Goal: Task Accomplishment & Management: Use online tool/utility

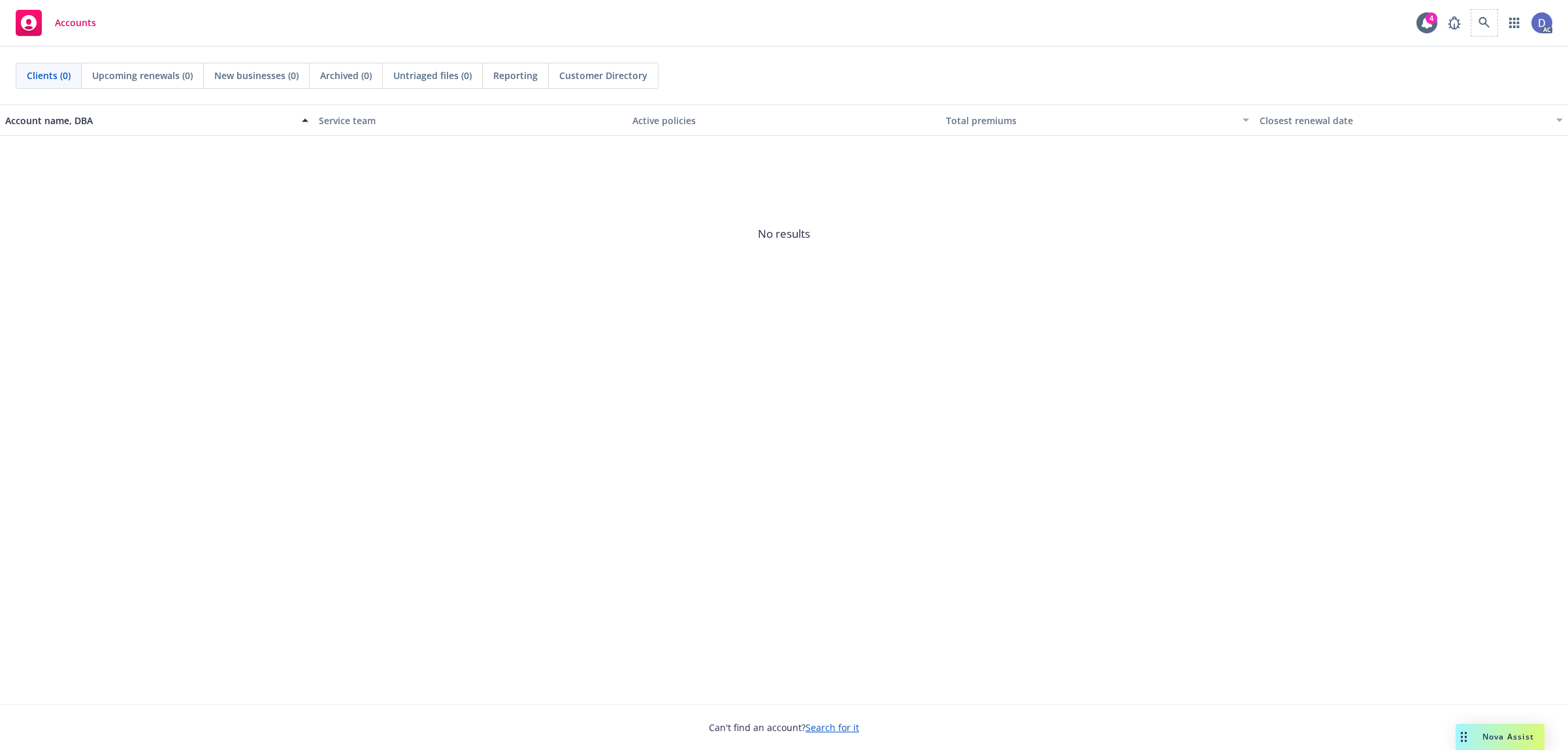
click at [1471, 24] on span at bounding box center [1484, 23] width 26 height 26
click at [1490, 24] on link at bounding box center [1484, 23] width 26 height 26
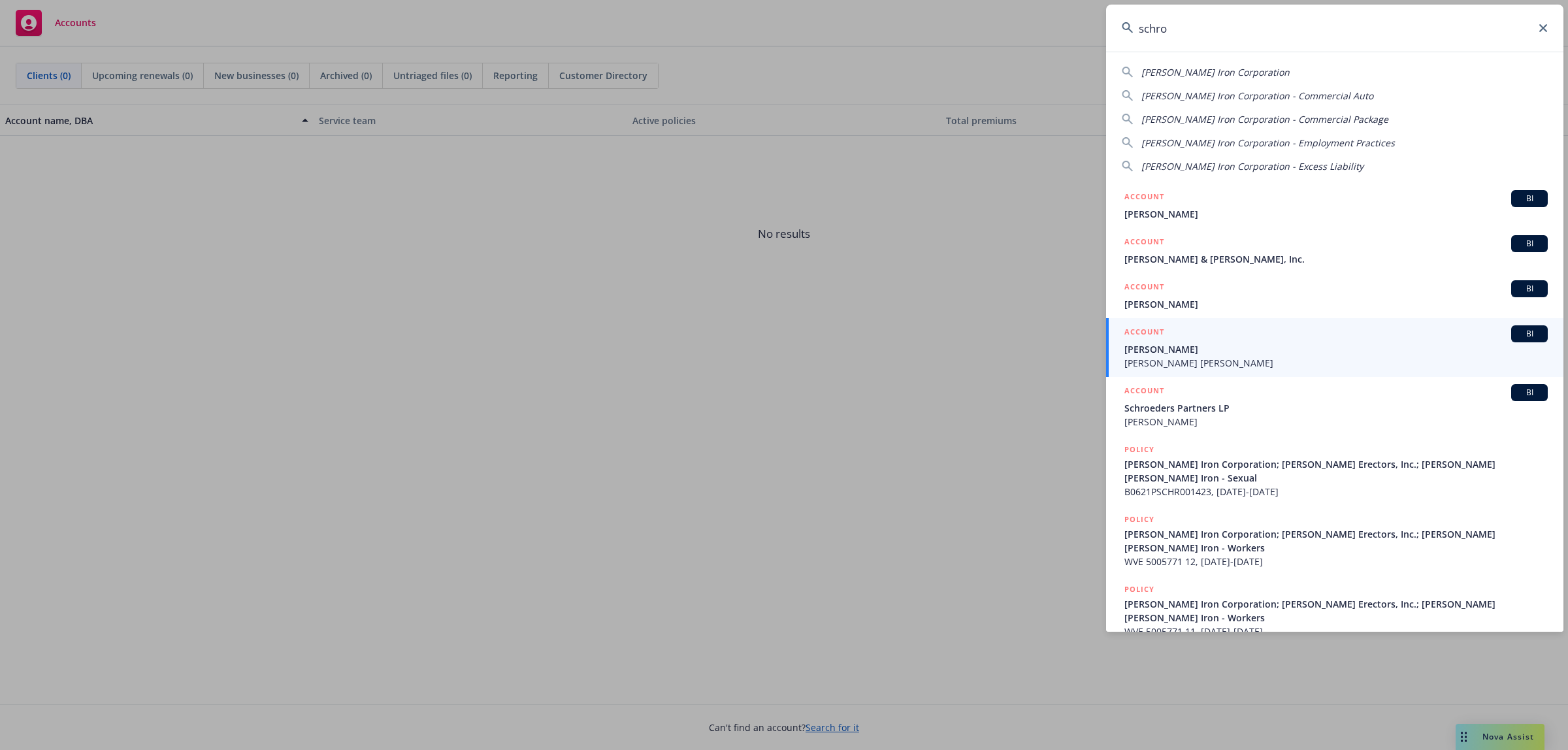
type input "schro"
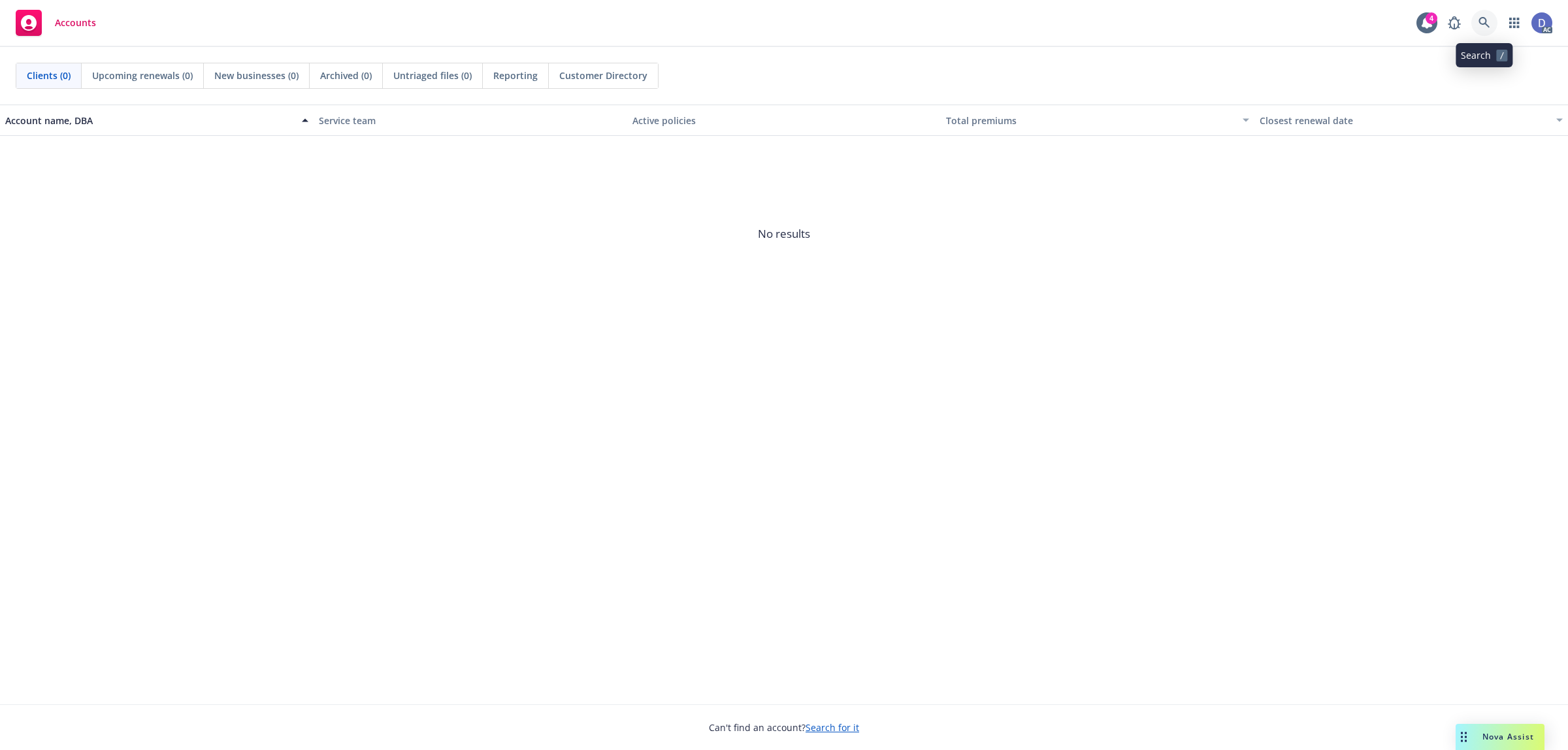
click at [1487, 18] on icon at bounding box center [1483, 22] width 11 height 11
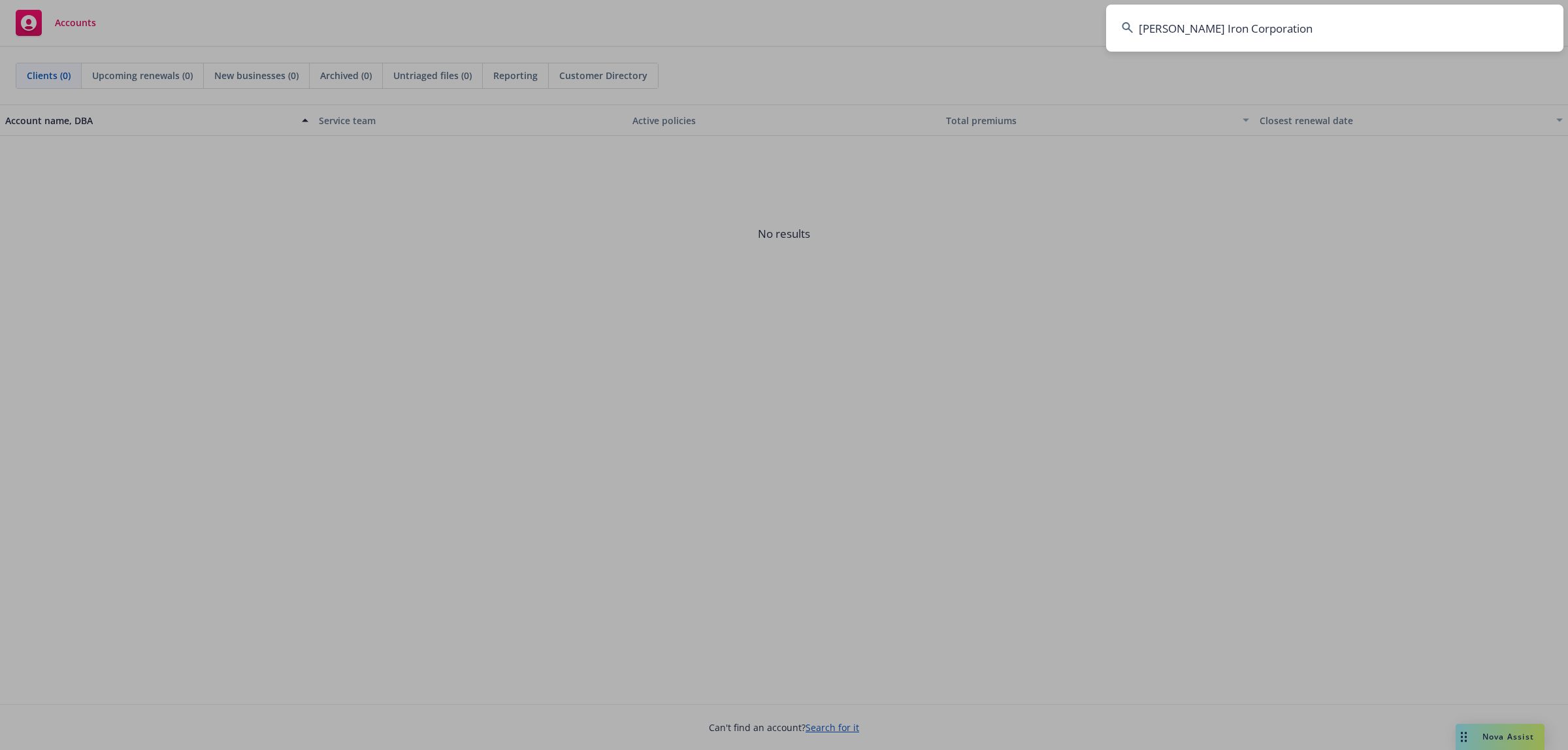
click at [1441, 11] on input "[PERSON_NAME] Iron Corporation" at bounding box center [1334, 28] width 457 height 47
click at [1289, 20] on input "[PERSON_NAME] Iron Corporation" at bounding box center [1334, 28] width 457 height 47
click at [1295, 33] on input "[PERSON_NAME] Iron Corporation" at bounding box center [1334, 28] width 457 height 47
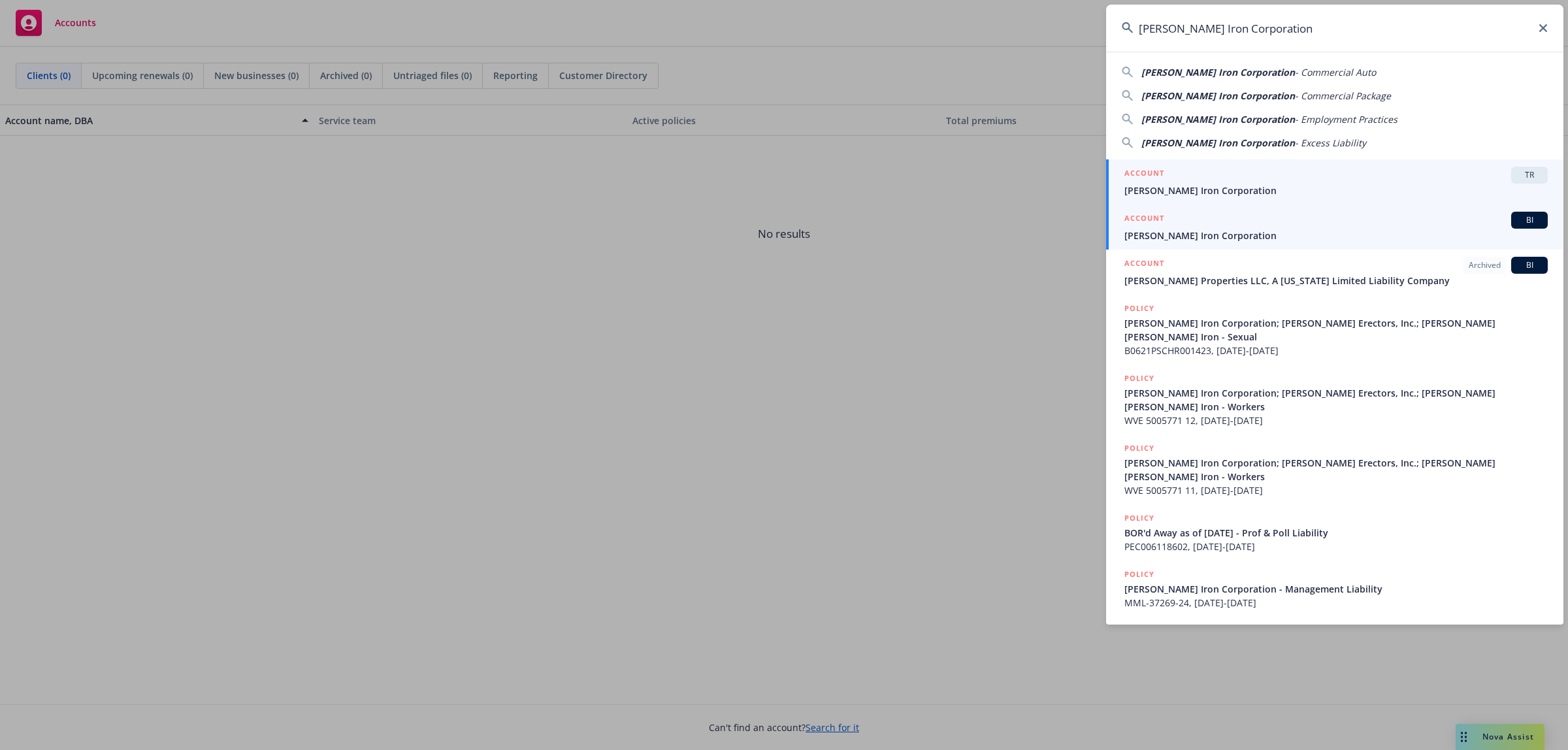
type input "[PERSON_NAME] Iron Corporation"
click at [1213, 237] on span "[PERSON_NAME] Iron Corporation" at bounding box center [1335, 236] width 423 height 14
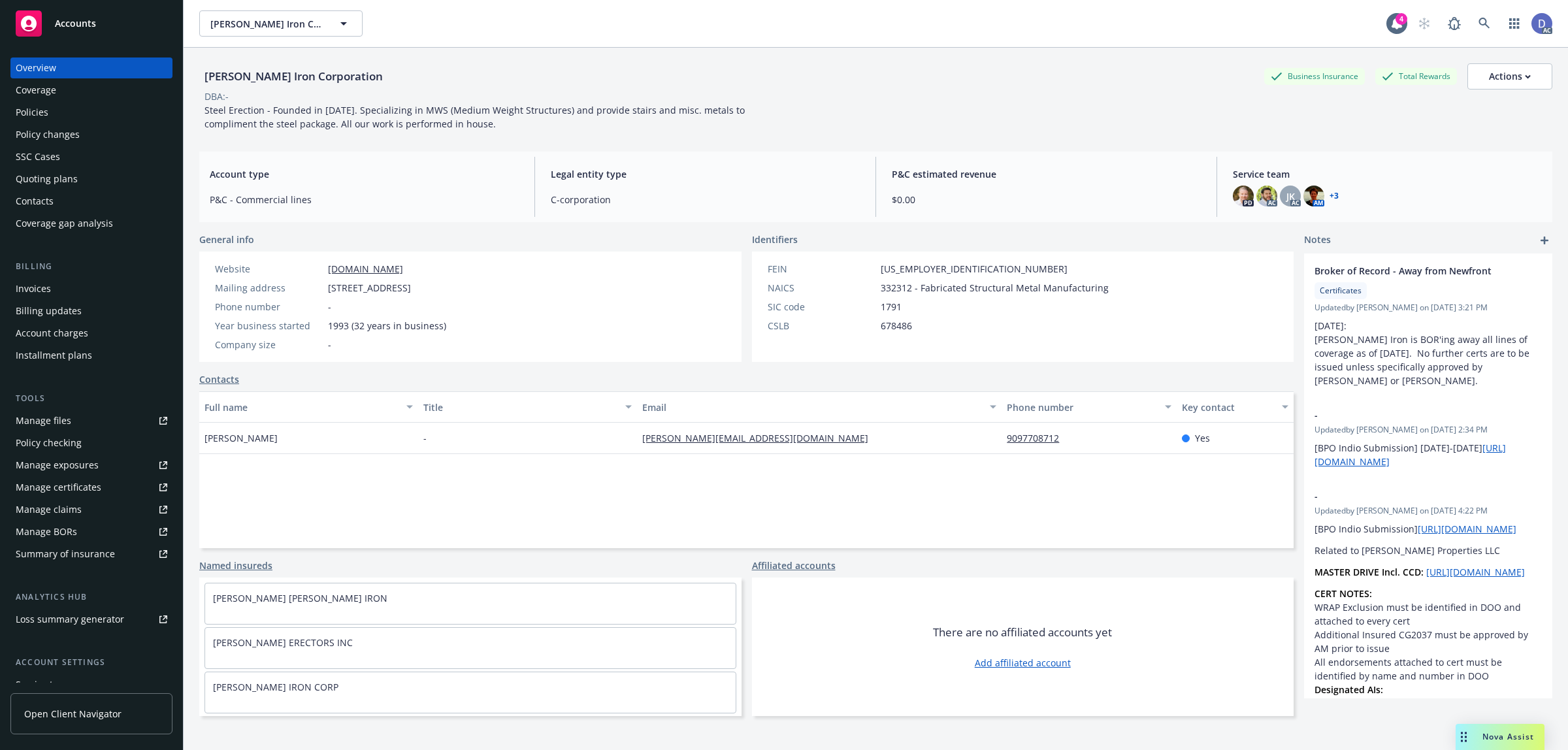
click at [75, 521] on div "Manage BORs" at bounding box center [46, 532] width 61 height 21
click at [85, 506] on link "Manage claims" at bounding box center [92, 510] width 162 height 21
click at [63, 420] on div "Manage files" at bounding box center [44, 421] width 56 height 21
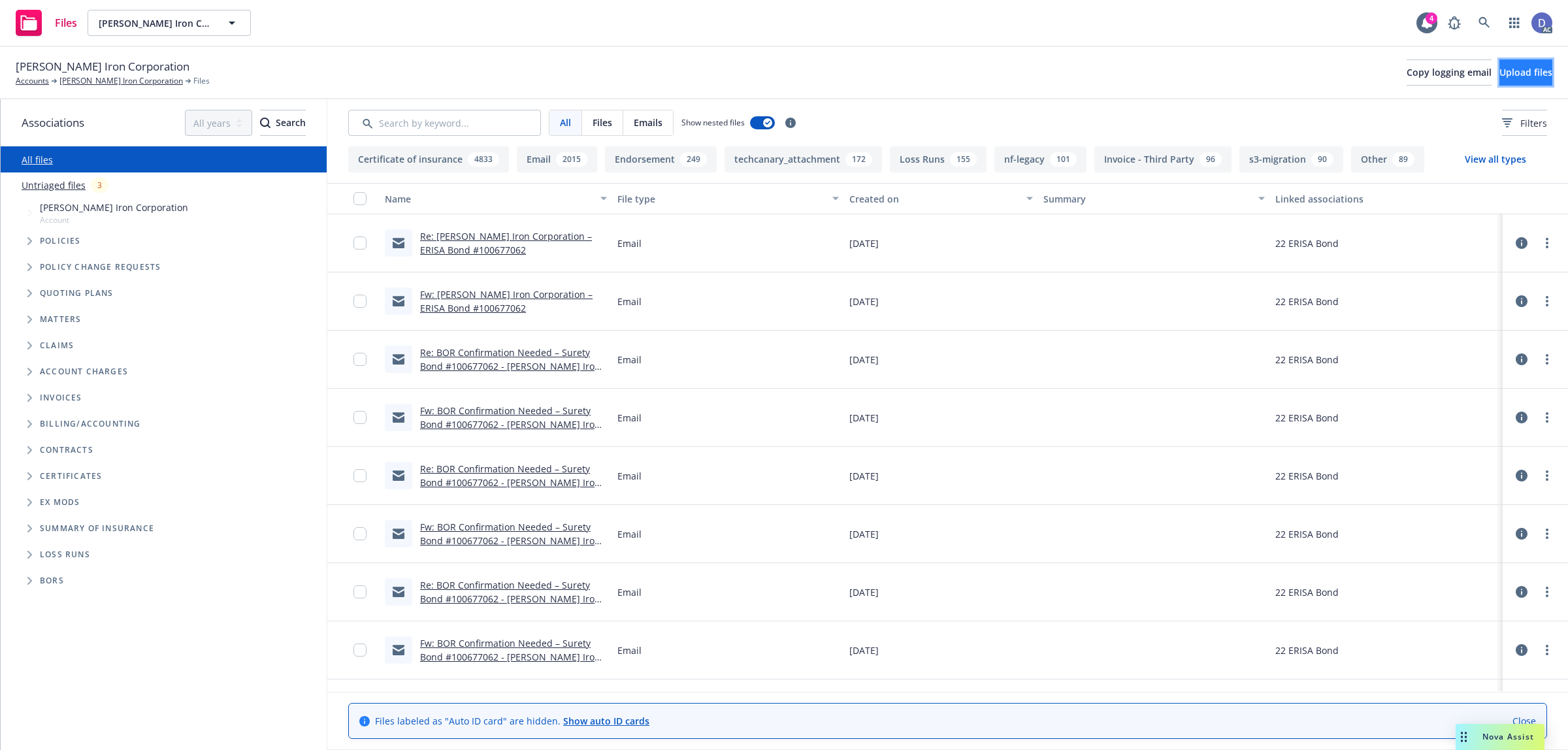
click at [1510, 71] on span "Upload files" at bounding box center [1525, 72] width 53 height 12
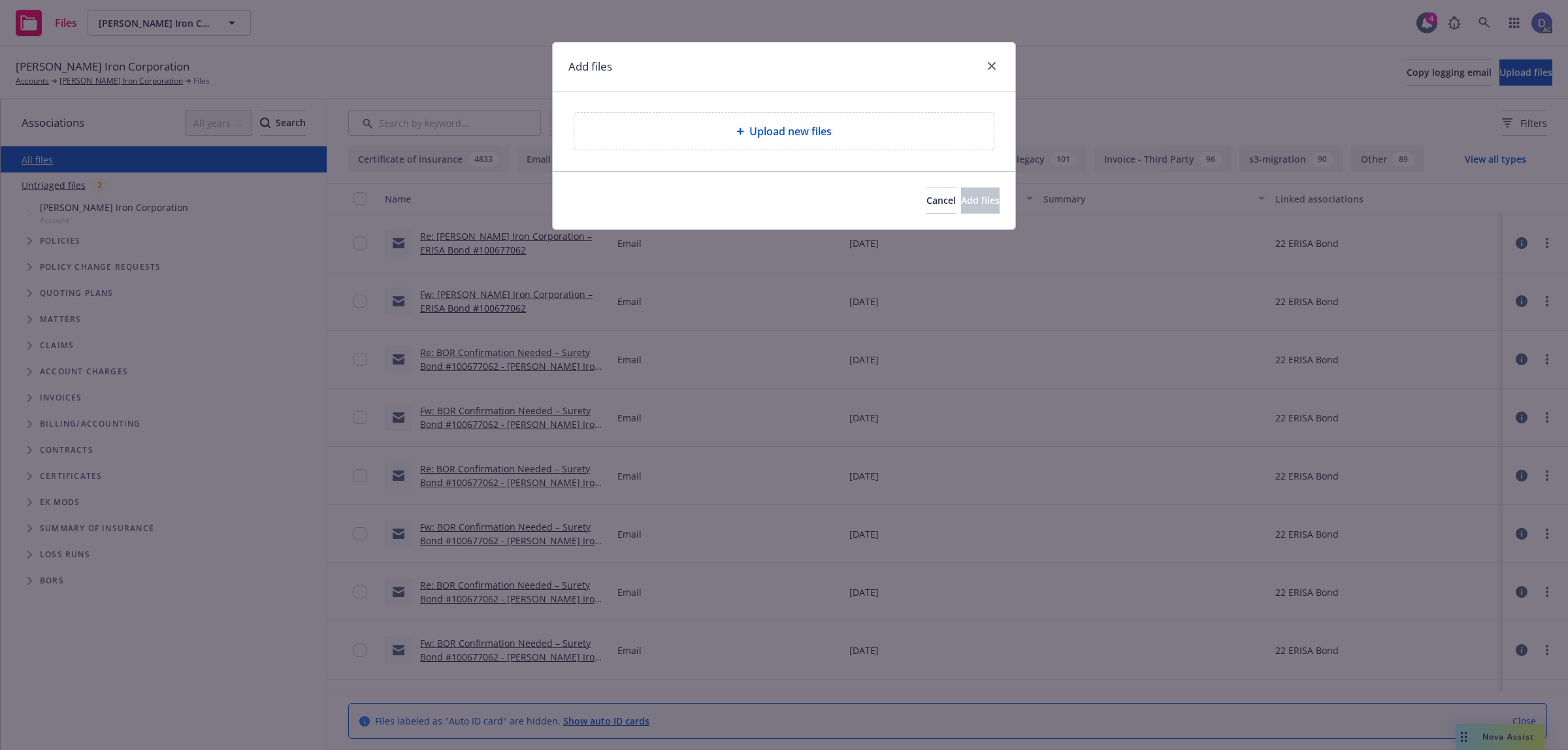
click at [749, 142] on div "Upload new files" at bounding box center [784, 132] width 420 height 37
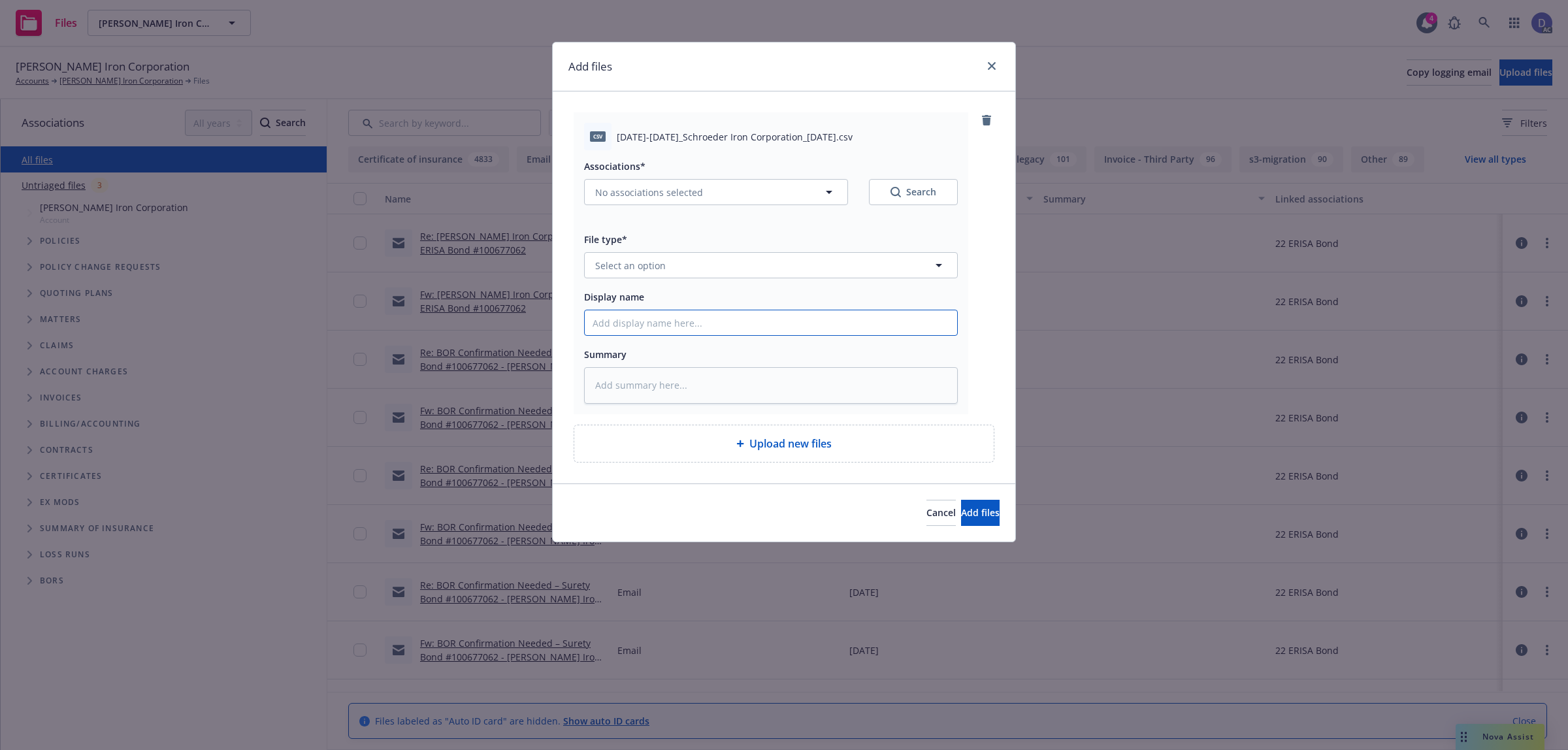
click at [830, 327] on input "Display name" at bounding box center [770, 323] width 373 height 24
paste input "[DATE]-[DATE]_Schroeder Iron Corporation_[DATE]"
type input "[DATE]-[DATE]_Schroeder Iron Corporation_[DATE]"
type textarea "x"
type input "[DATE]-[DATE]_Schroeder Iron Corporation_[DATE]"
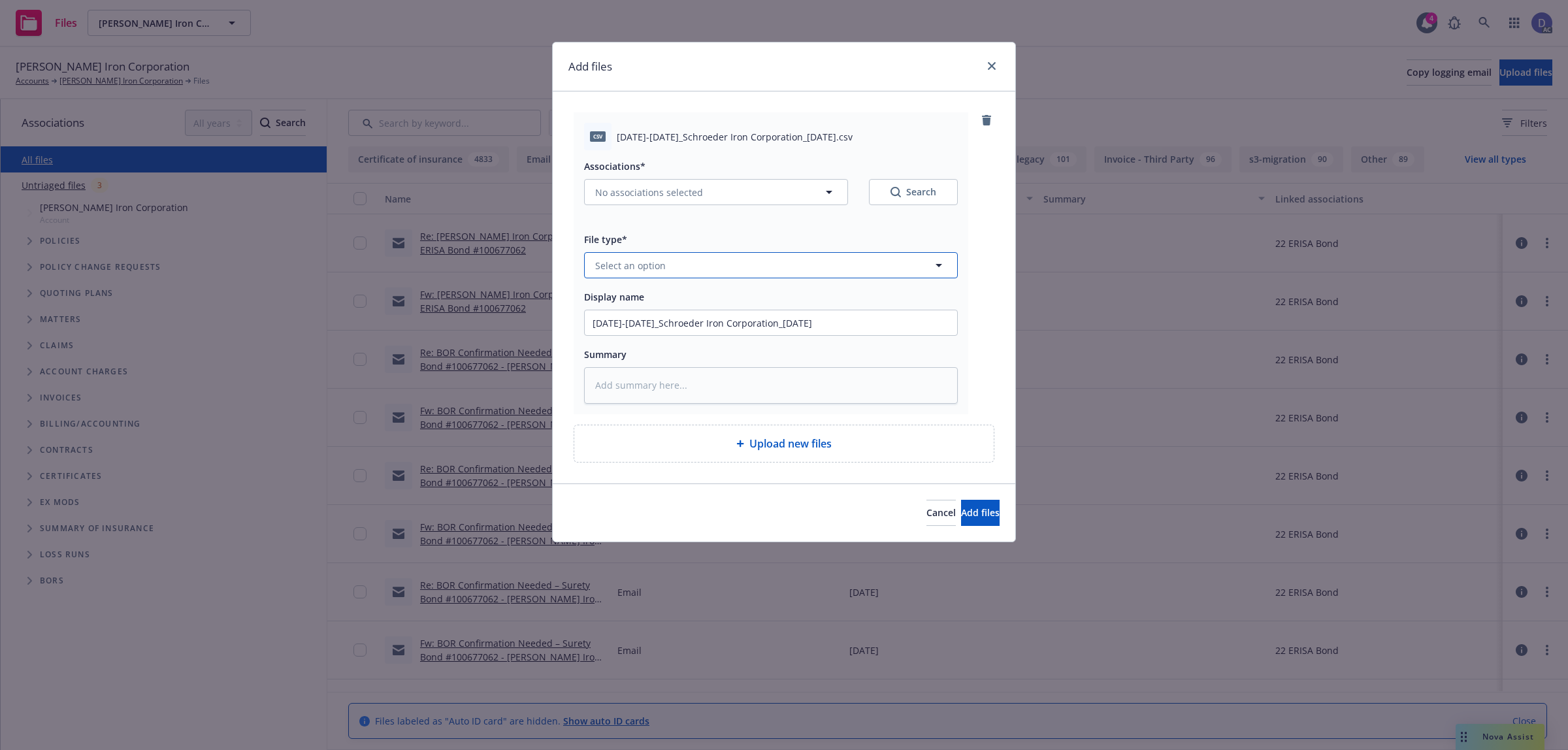
click at [880, 270] on button "Select an option" at bounding box center [770, 265] width 373 height 26
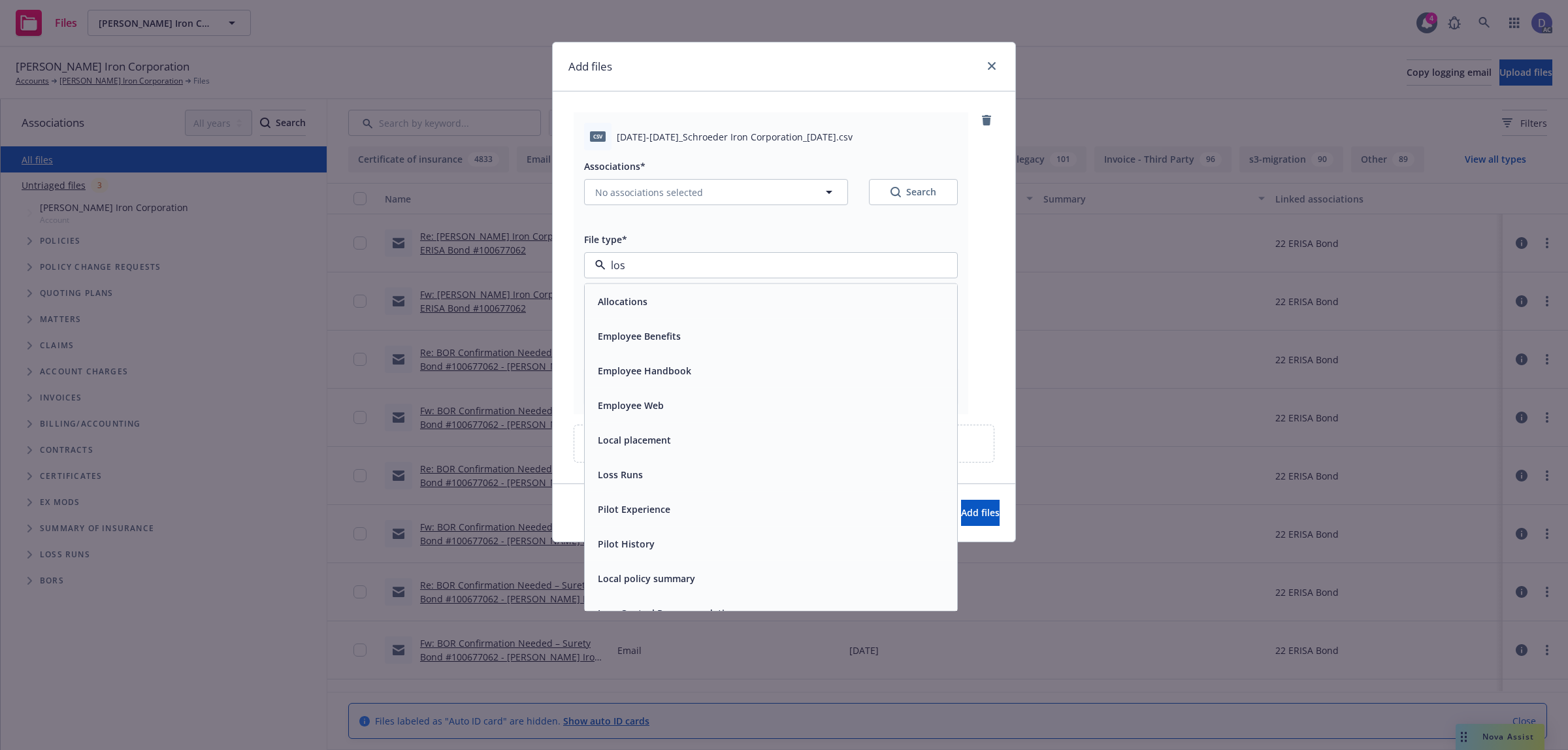
type input "loss"
click at [794, 306] on div "Loss Runs" at bounding box center [770, 302] width 357 height 19
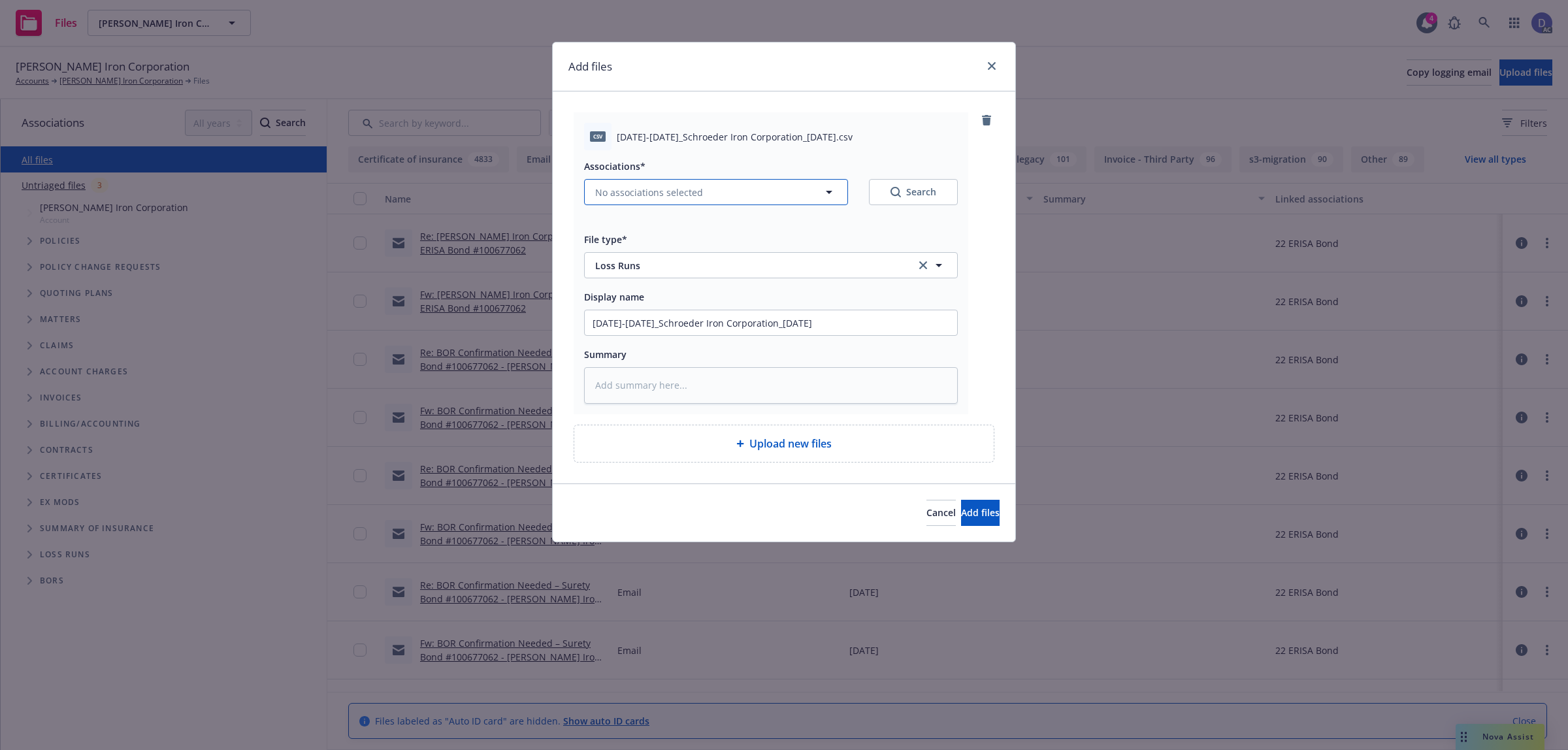
click at [751, 194] on button "No associations selected" at bounding box center [716, 192] width 264 height 26
type textarea "x"
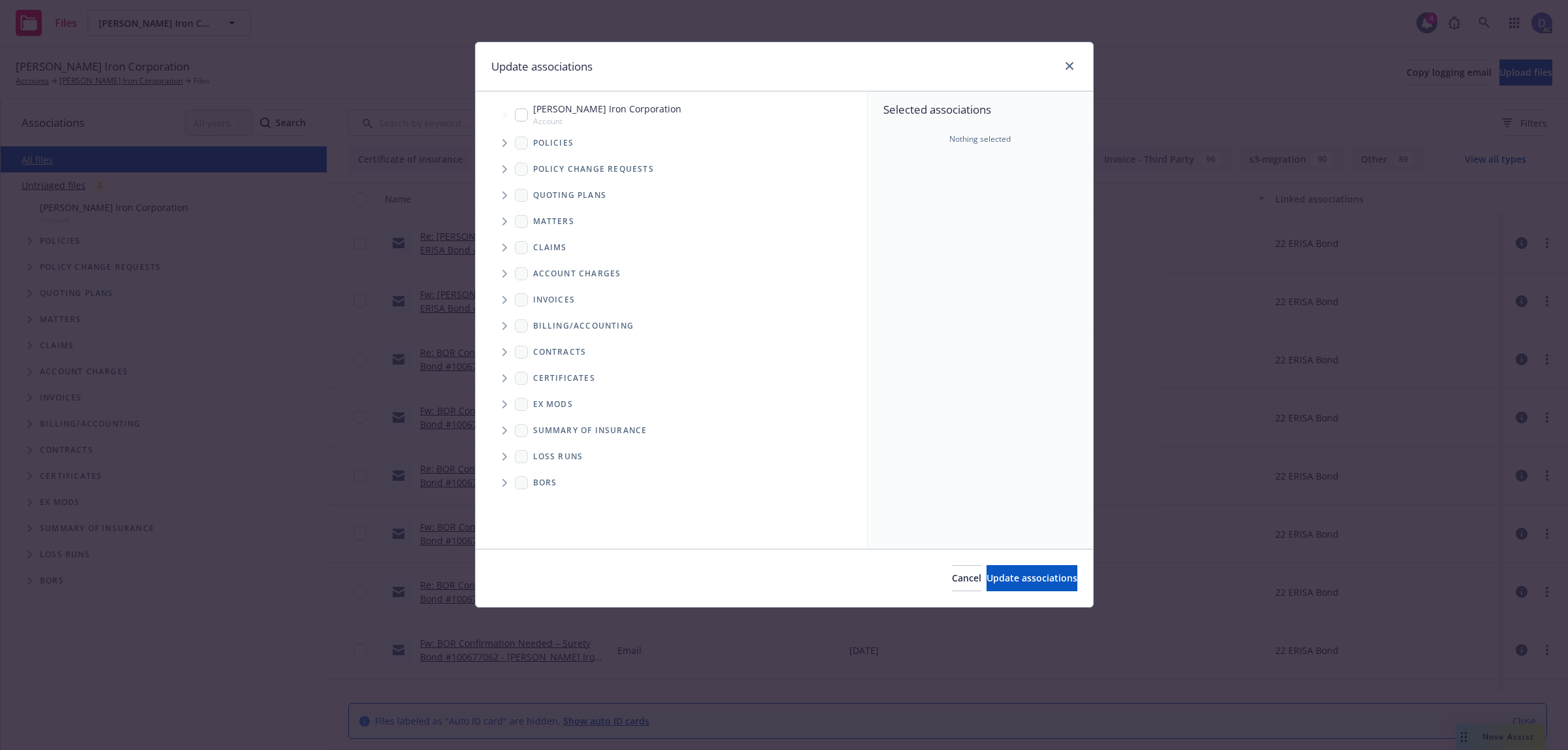
click at [503, 142] on icon "Tree Example" at bounding box center [505, 142] width 5 height 8
click at [920, 210] on div "Selected associations Nothing selected" at bounding box center [980, 320] width 225 height 458
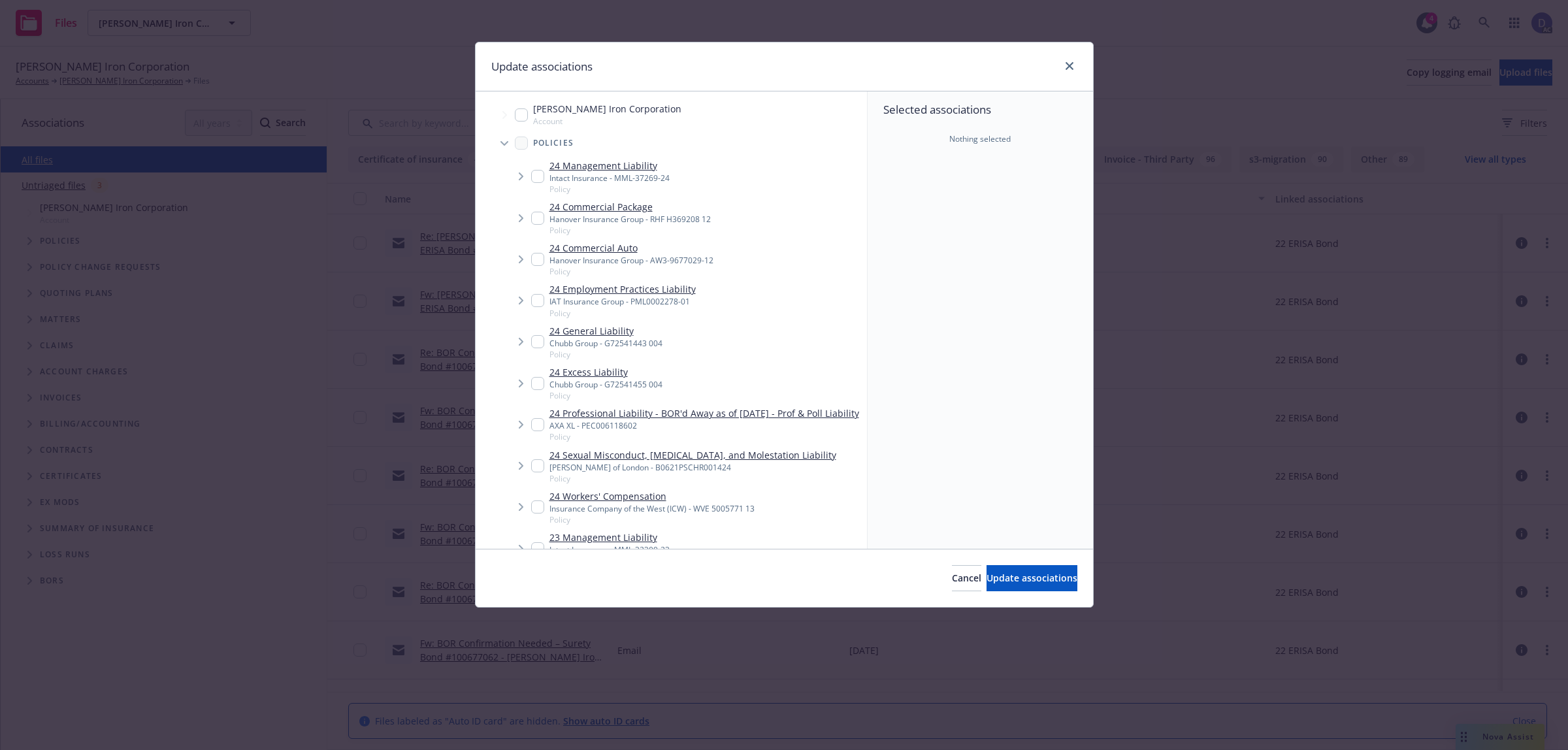
scroll to position [573, 0]
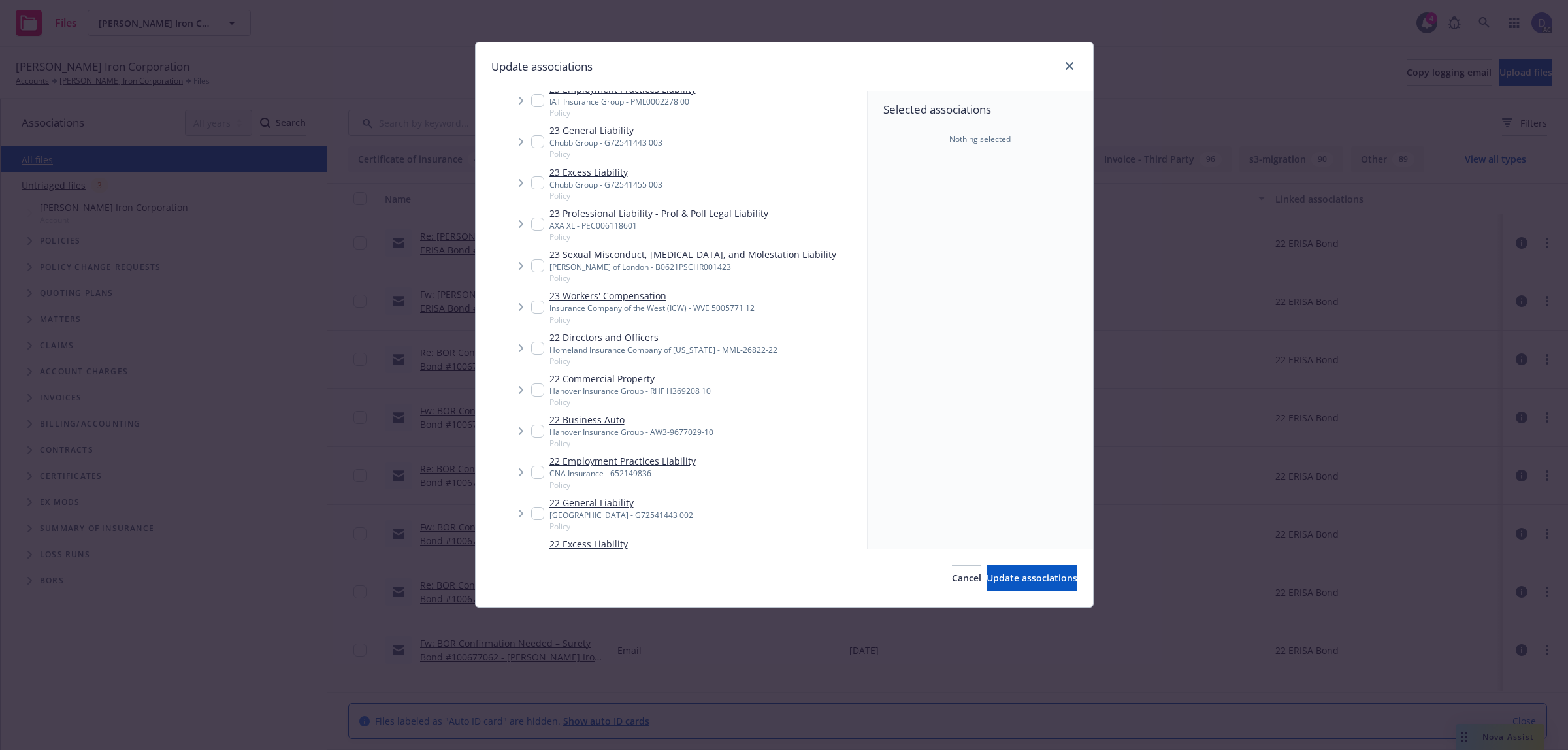
click at [609, 326] on span "Policy" at bounding box center [652, 320] width 205 height 11
checkbox input "true"
type textarea "x"
click at [608, 313] on div "Insurance Company of the West (ICW) - WVE 5005771 12" at bounding box center [652, 308] width 205 height 11
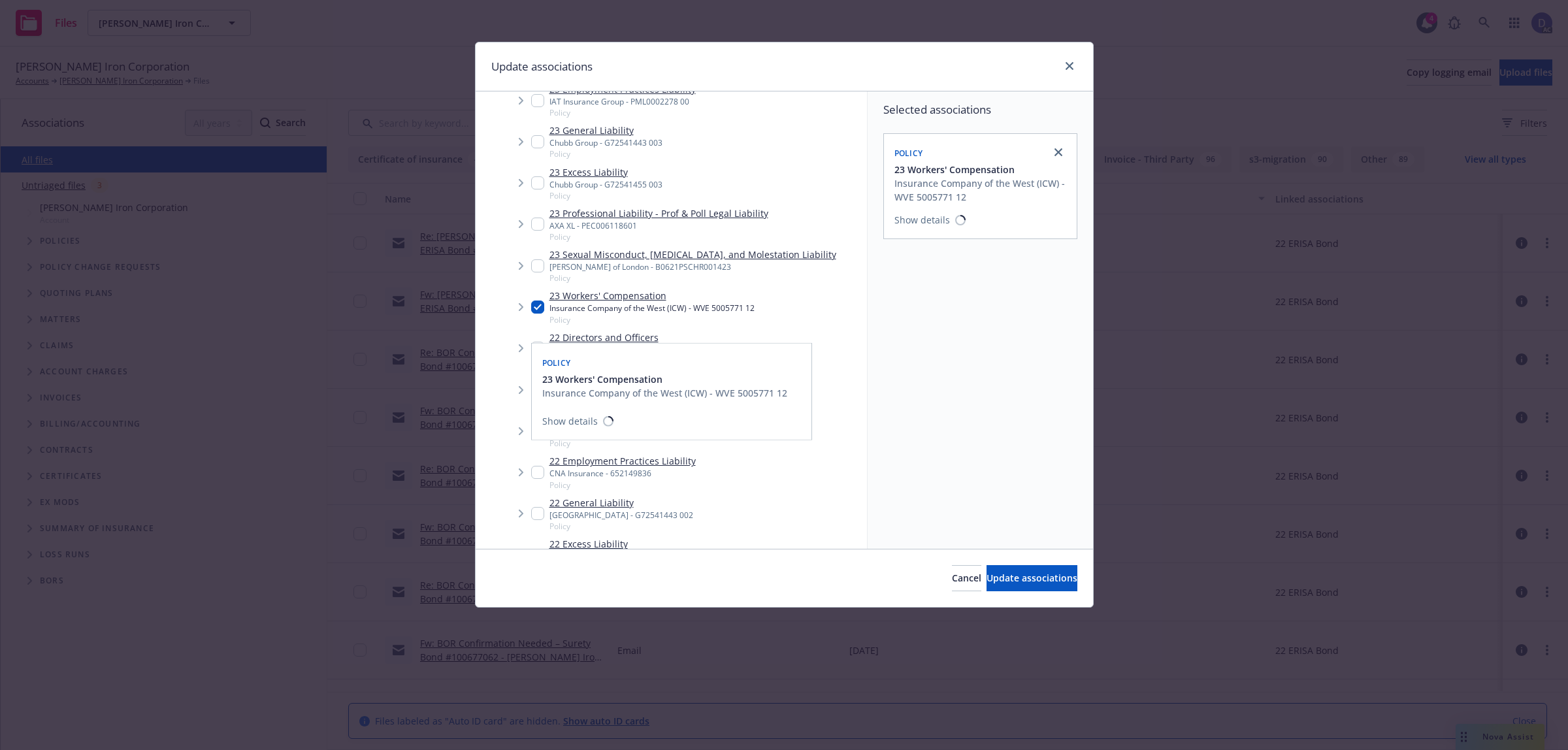
checkbox input "true"
click at [1036, 576] on span "Update associations" at bounding box center [1031, 578] width 91 height 12
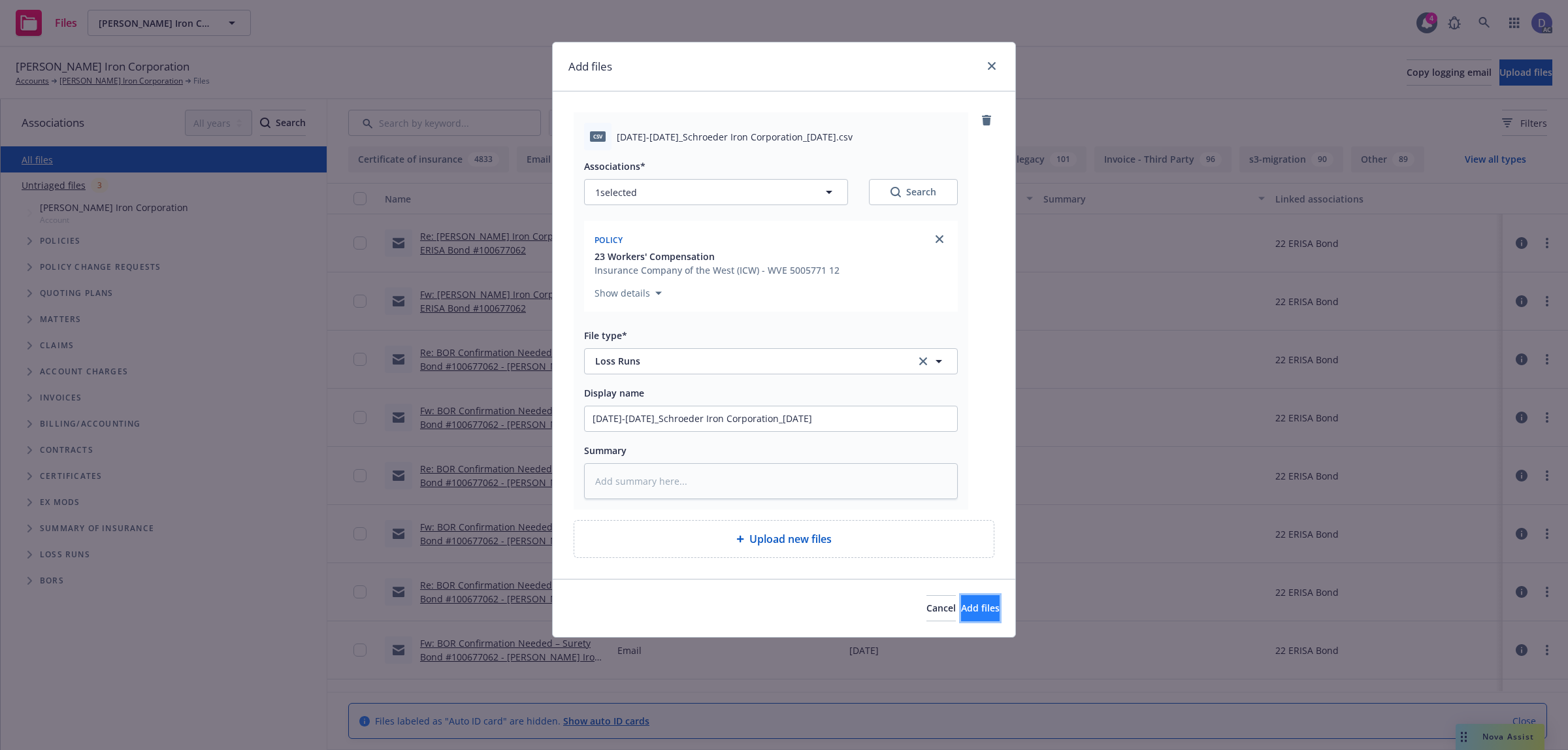
click at [965, 604] on span "Add files" at bounding box center [980, 608] width 38 height 12
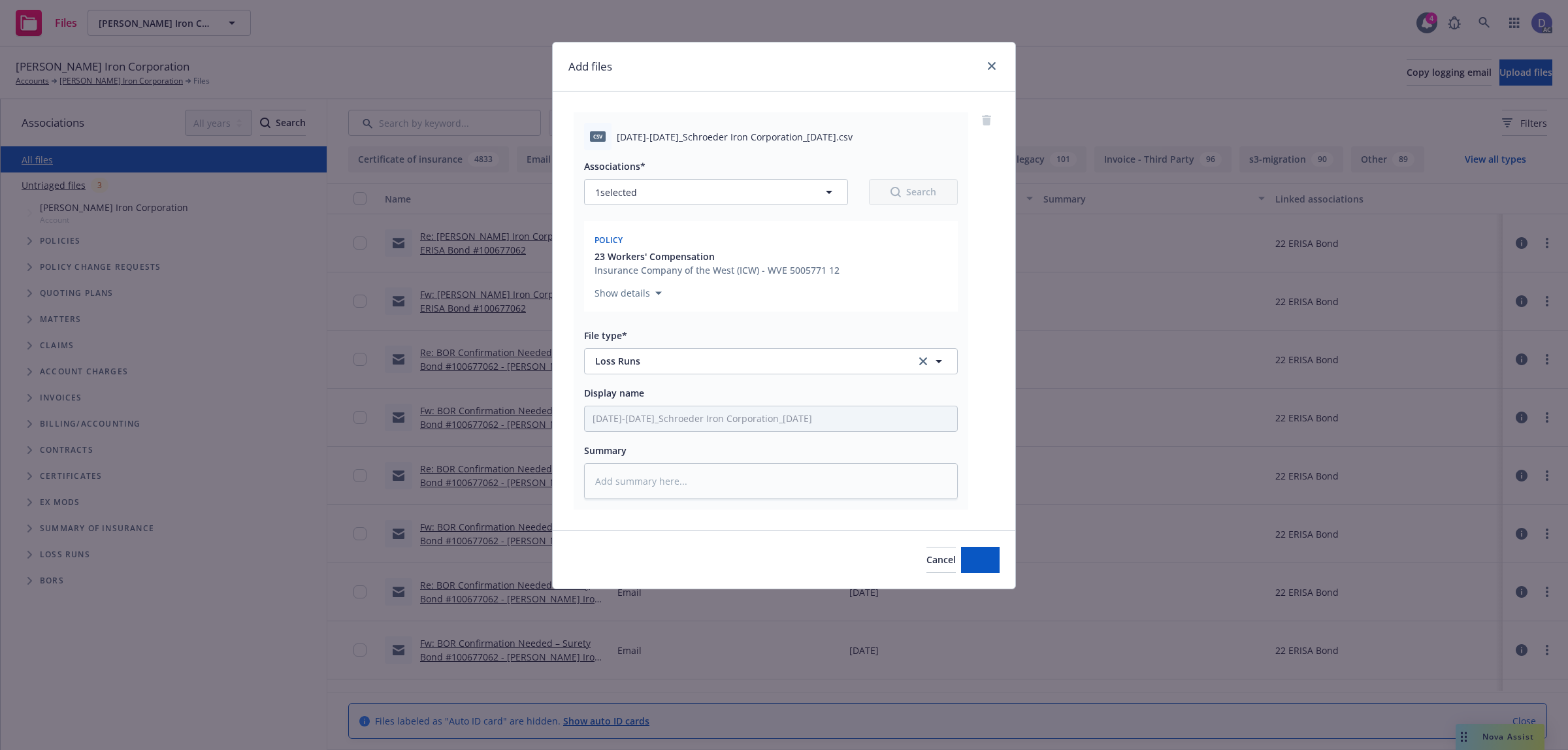
type textarea "x"
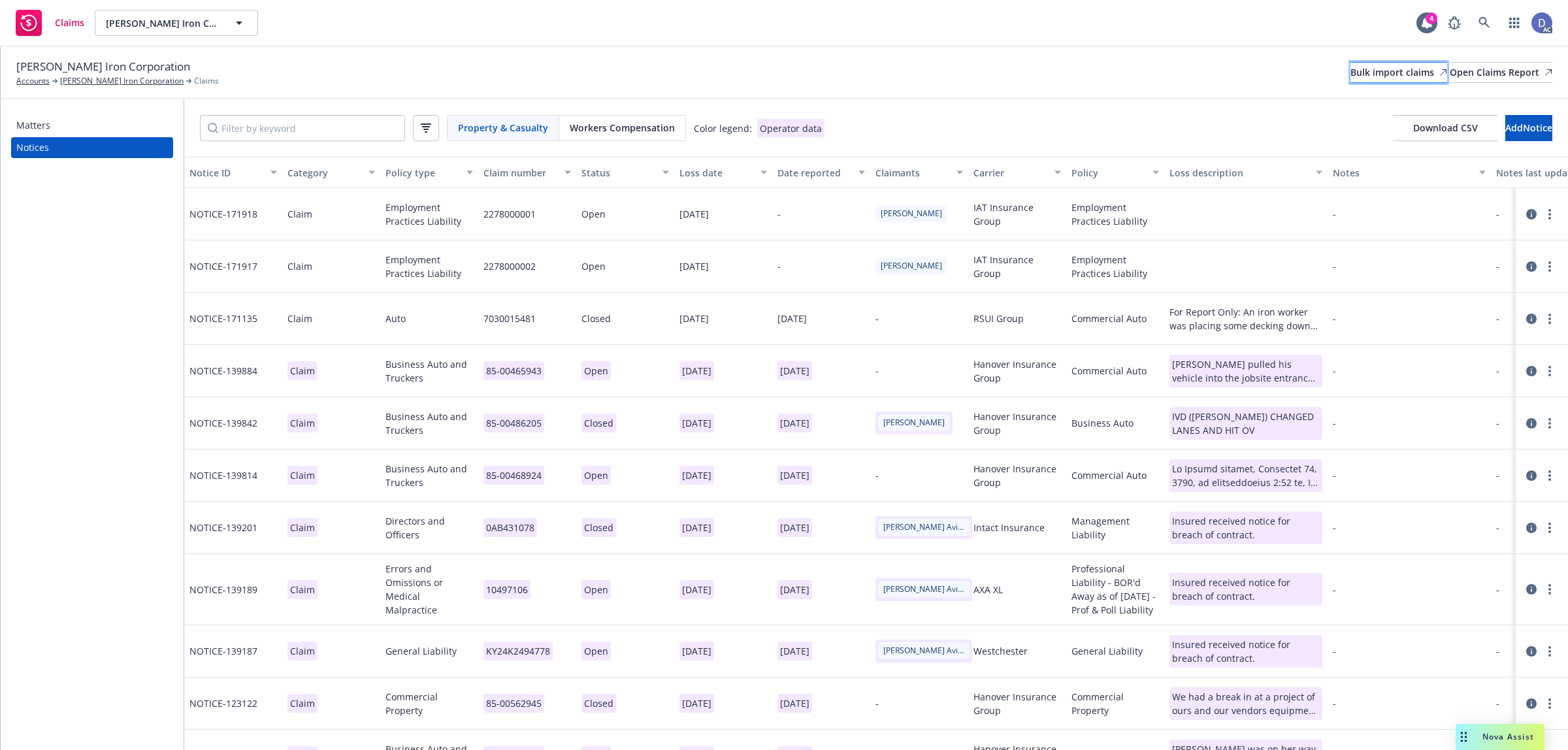
click at [1362, 66] on div "Bulk import claims" at bounding box center [1398, 72] width 97 height 19
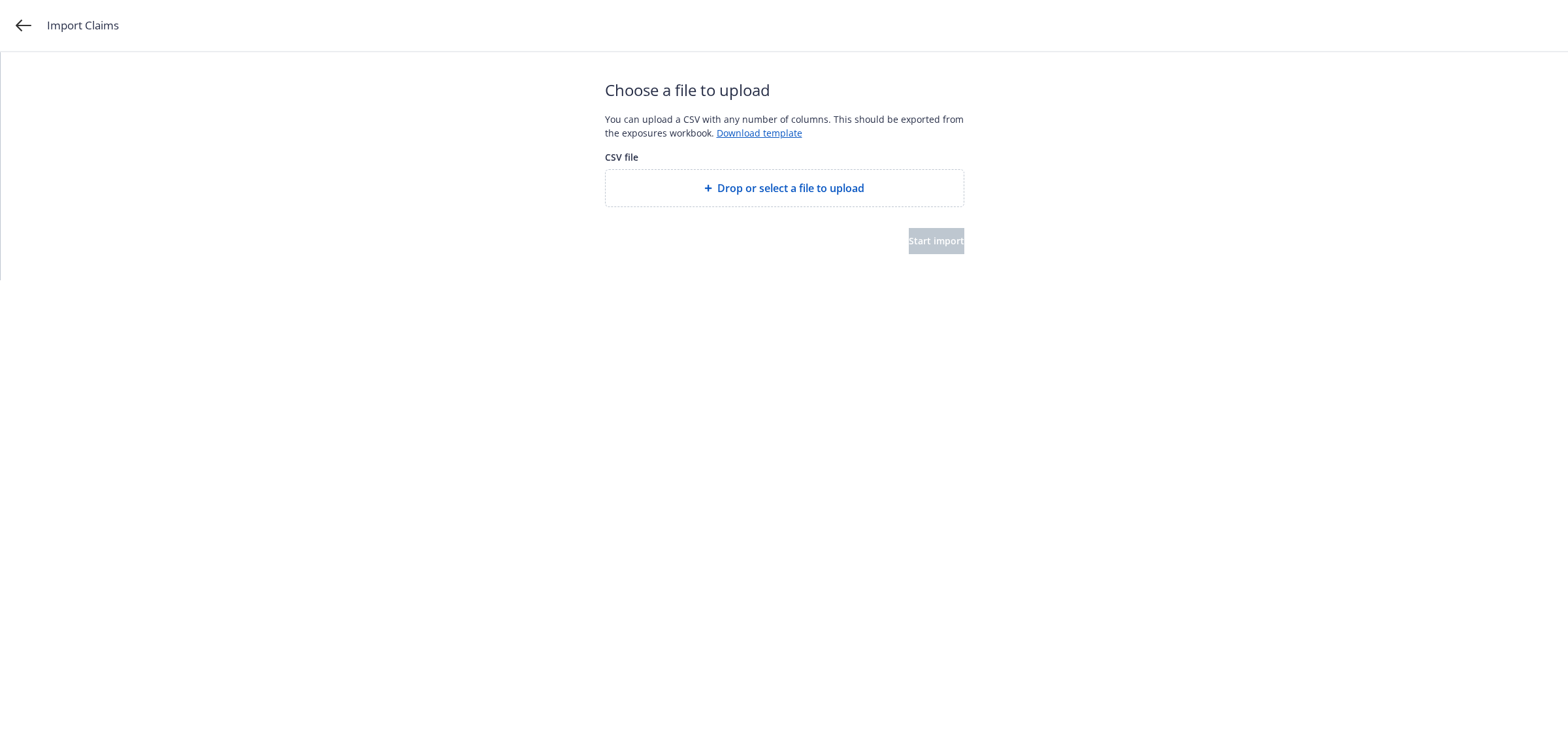
click at [749, 181] on span "Drop or select a file to upload" at bounding box center [791, 189] width 147 height 16
click at [856, 240] on div "Start import" at bounding box center [784, 241] width 359 height 26
click at [911, 243] on span "Start import" at bounding box center [936, 241] width 56 height 12
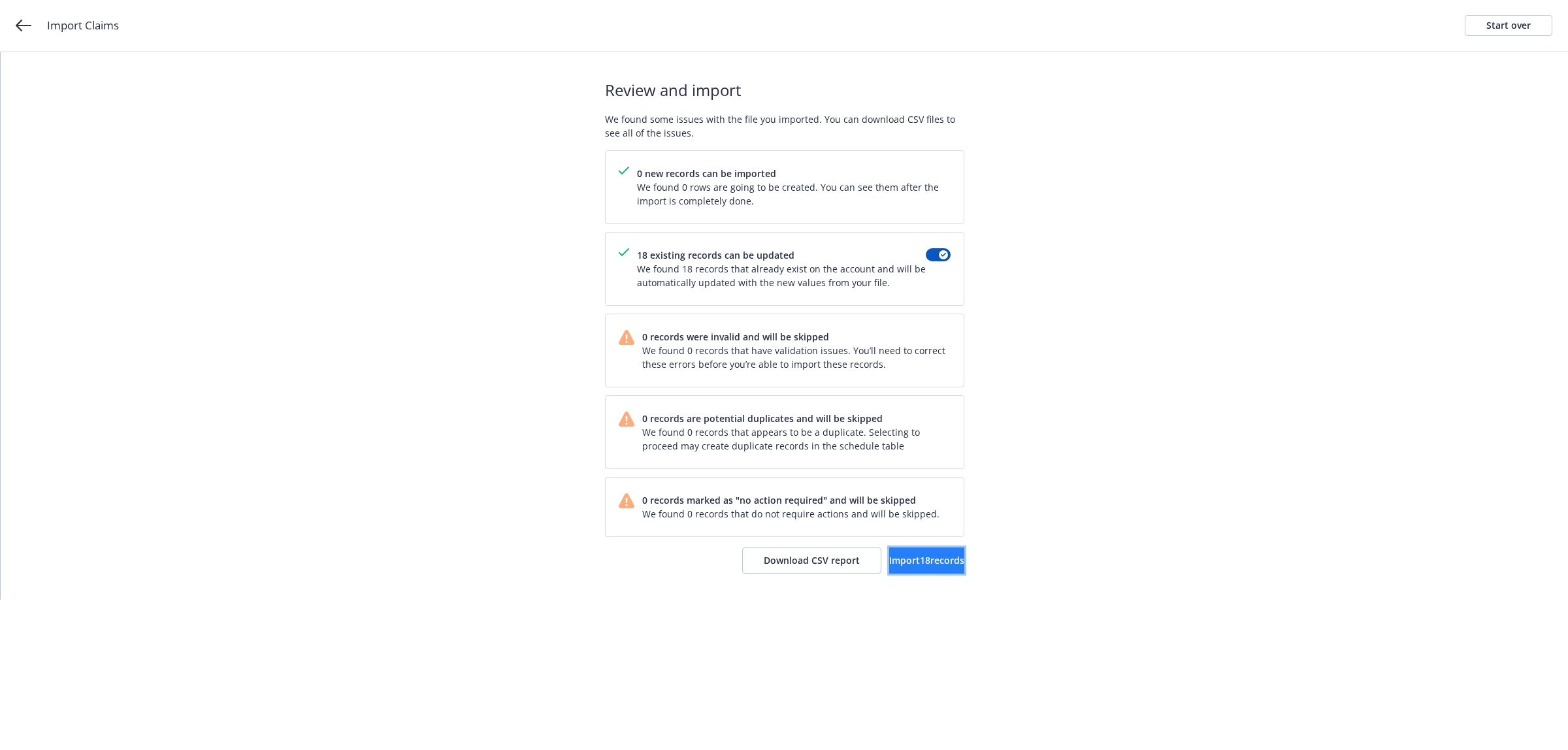
click at [889, 558] on span "Import 18 records" at bounding box center [927, 561] width 75 height 12
click at [914, 561] on span "View accounts" at bounding box center [910, 561] width 64 height 12
